Goal: Obtain resource: Obtain resource

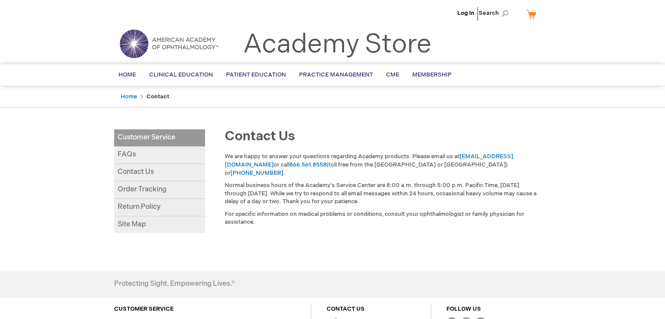
scroll to position [91, 0]
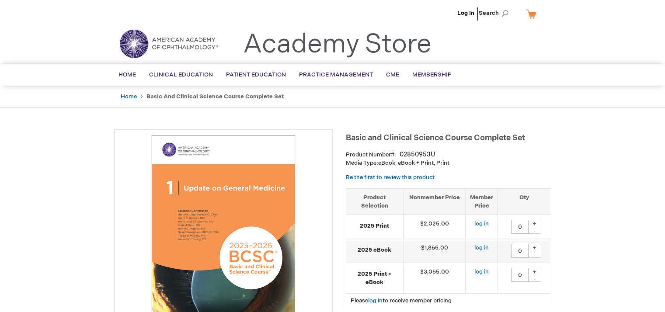
type input "0"
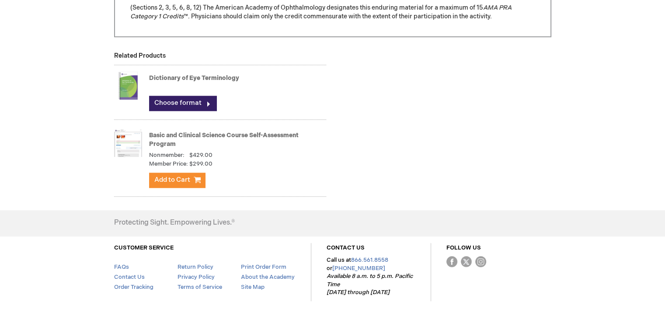
scroll to position [957, 0]
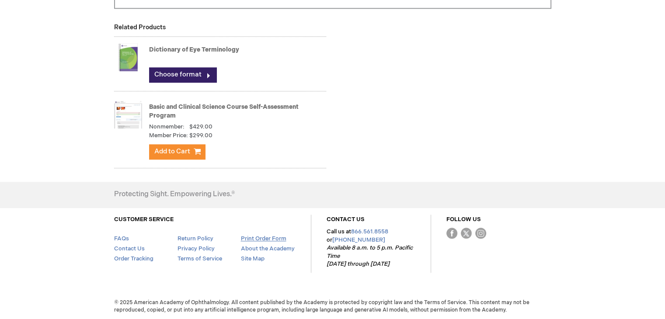
click at [258, 241] on link "Print Order Form" at bounding box center [263, 238] width 45 height 7
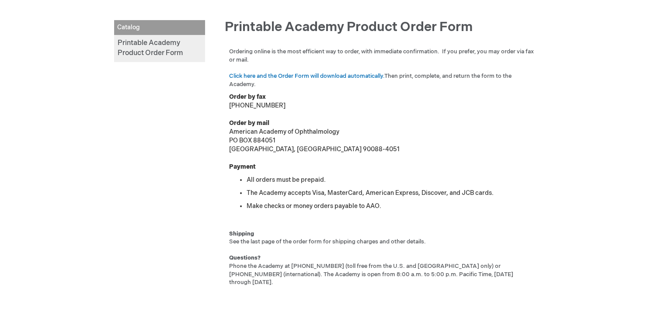
scroll to position [100, 0]
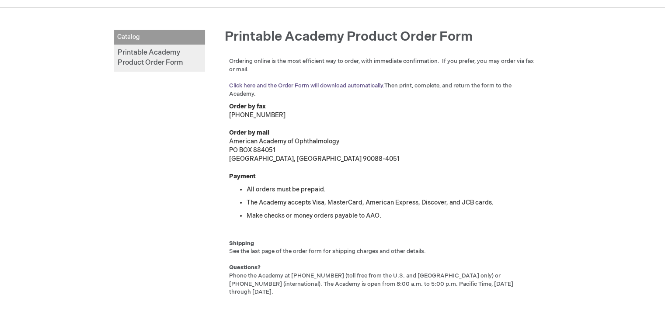
click at [319, 84] on link "Click here and the Order Form will download automatically." at bounding box center [306, 85] width 155 height 7
